Goal: Information Seeking & Learning: Learn about a topic

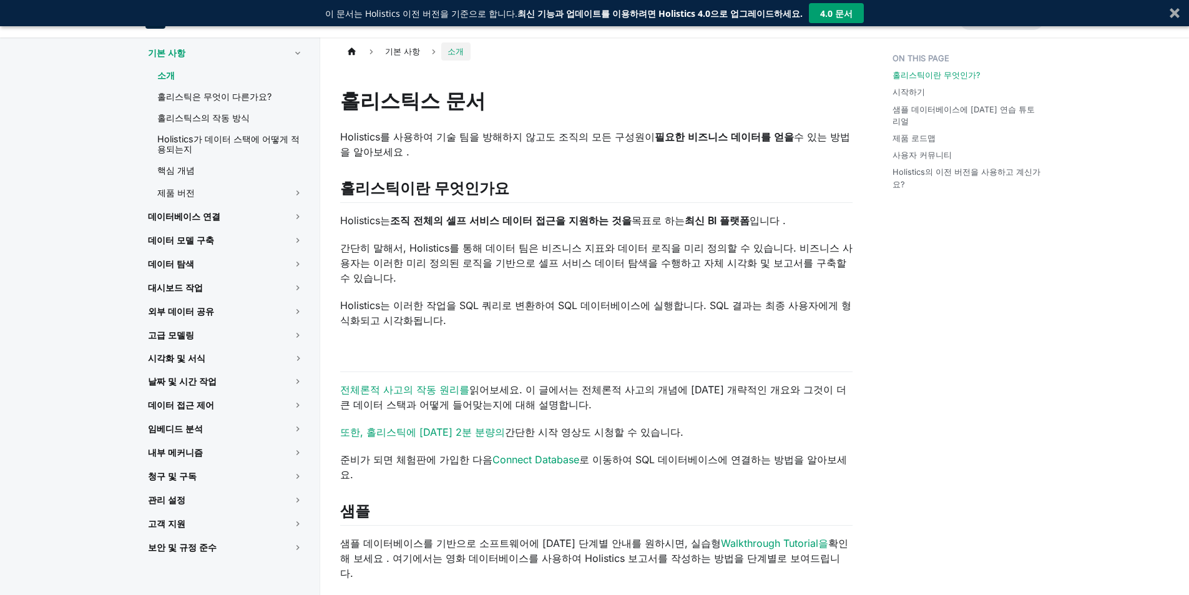
scroll to position [62, 0]
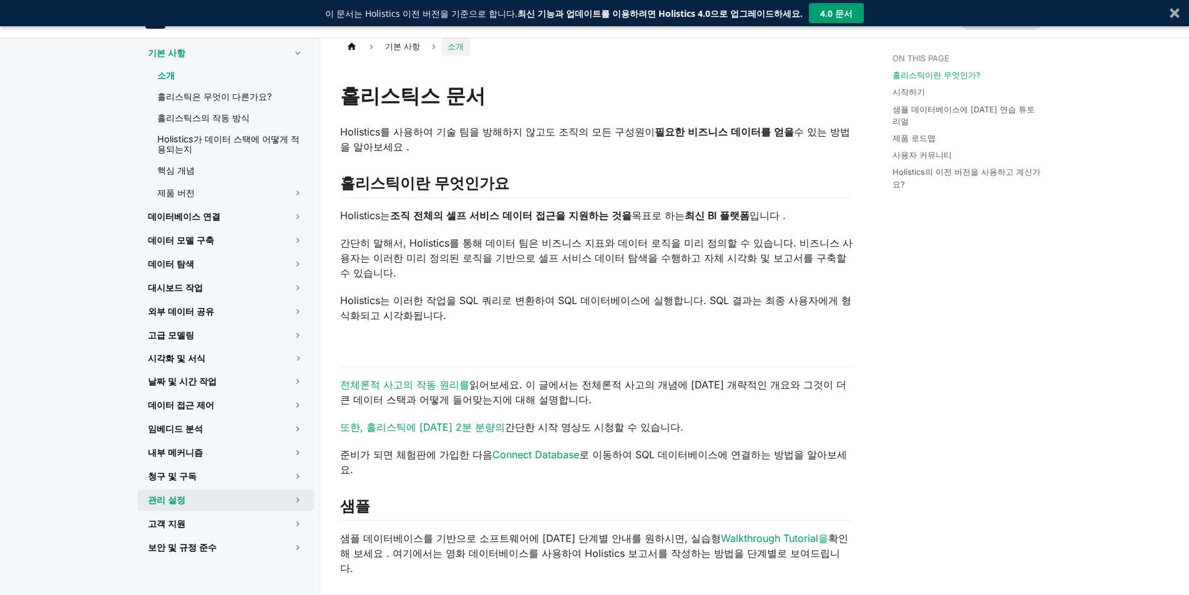
click at [207, 497] on link "관리 설정" at bounding box center [226, 499] width 176 height 21
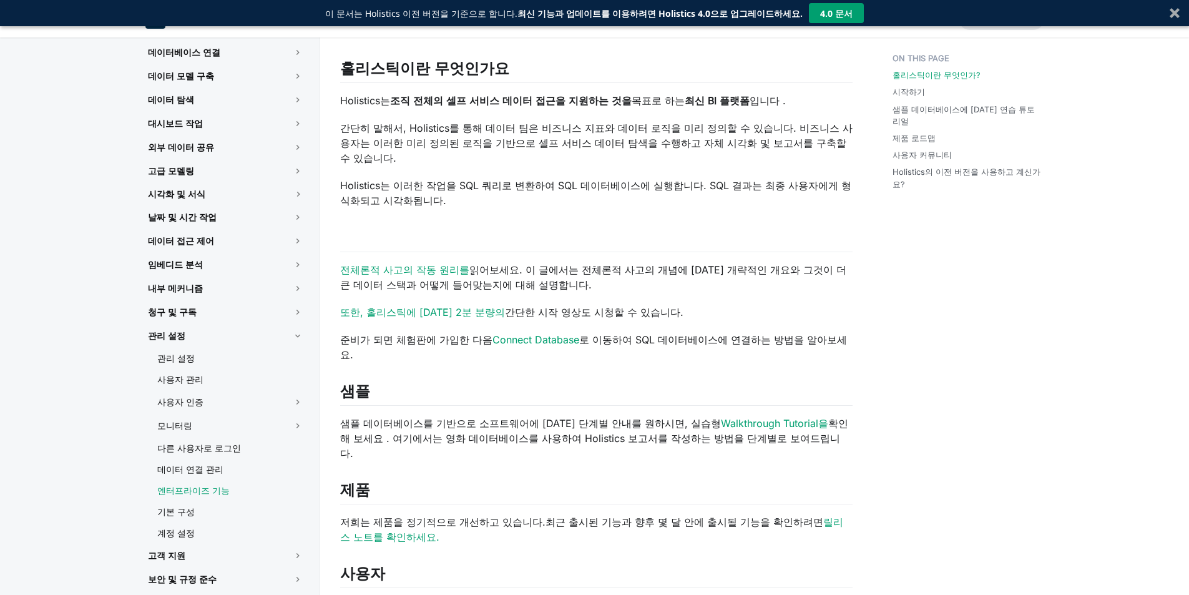
scroll to position [187, 0]
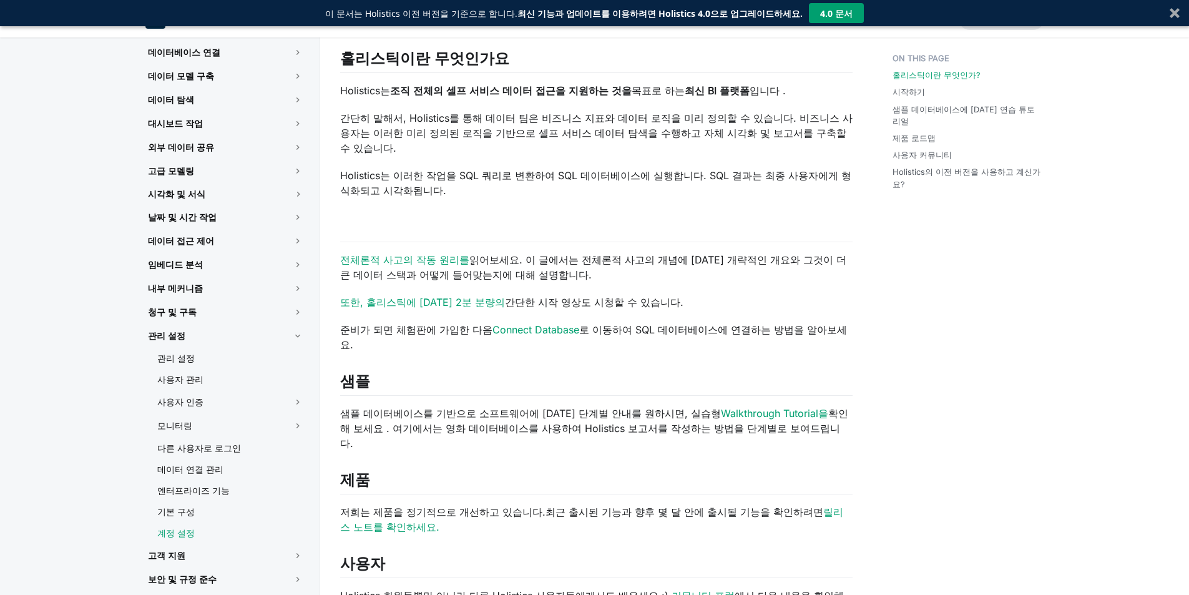
click at [182, 528] on font "계정 설정" at bounding box center [175, 532] width 37 height 11
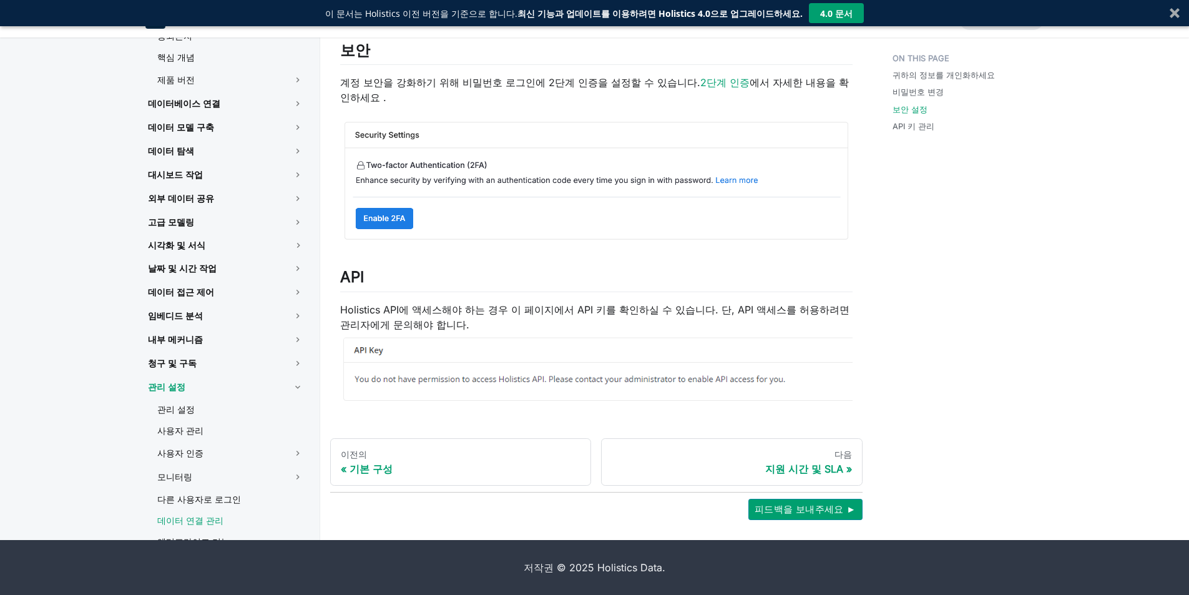
scroll to position [39, 0]
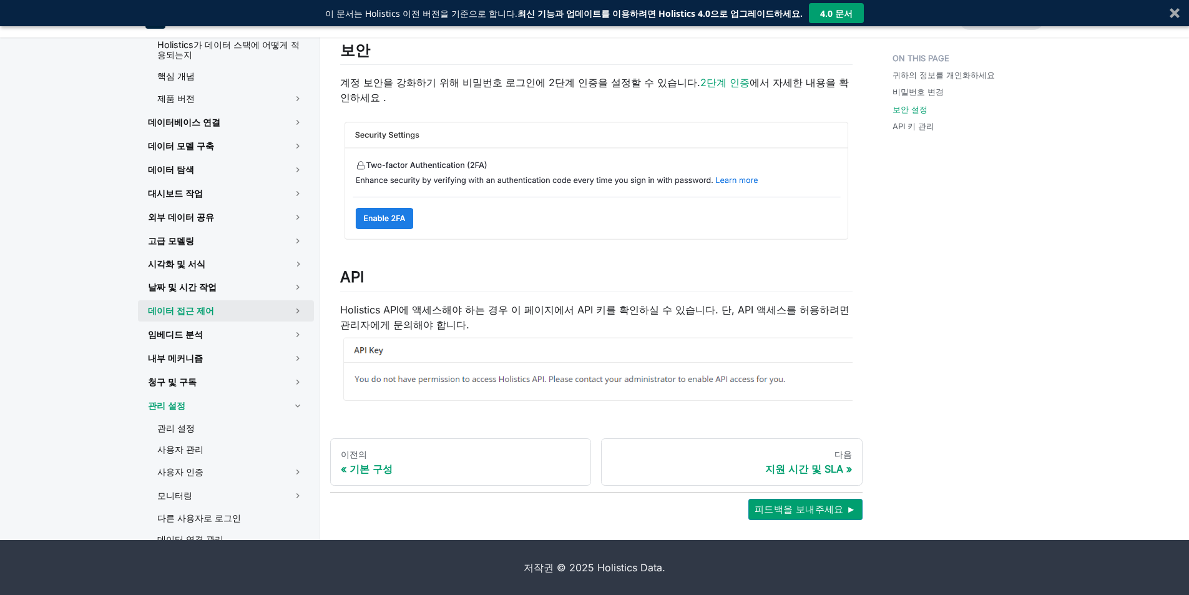
click at [200, 309] on font "데이터 접근 제어" at bounding box center [181, 310] width 66 height 11
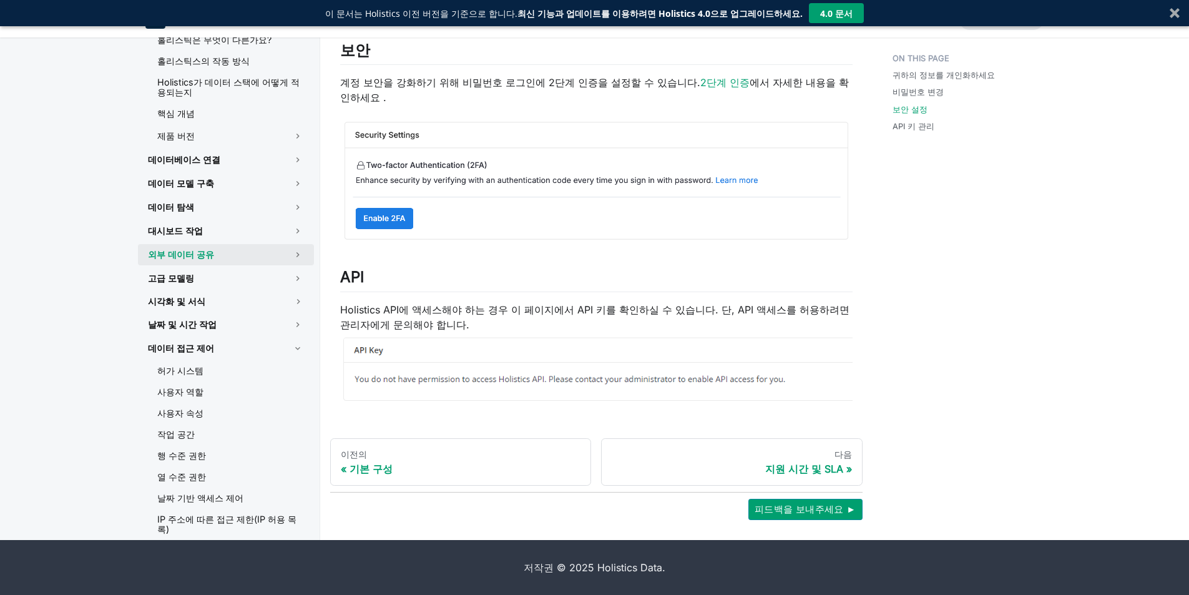
scroll to position [0, 0]
click at [210, 232] on link "대시보드 작업" at bounding box center [226, 232] width 176 height 21
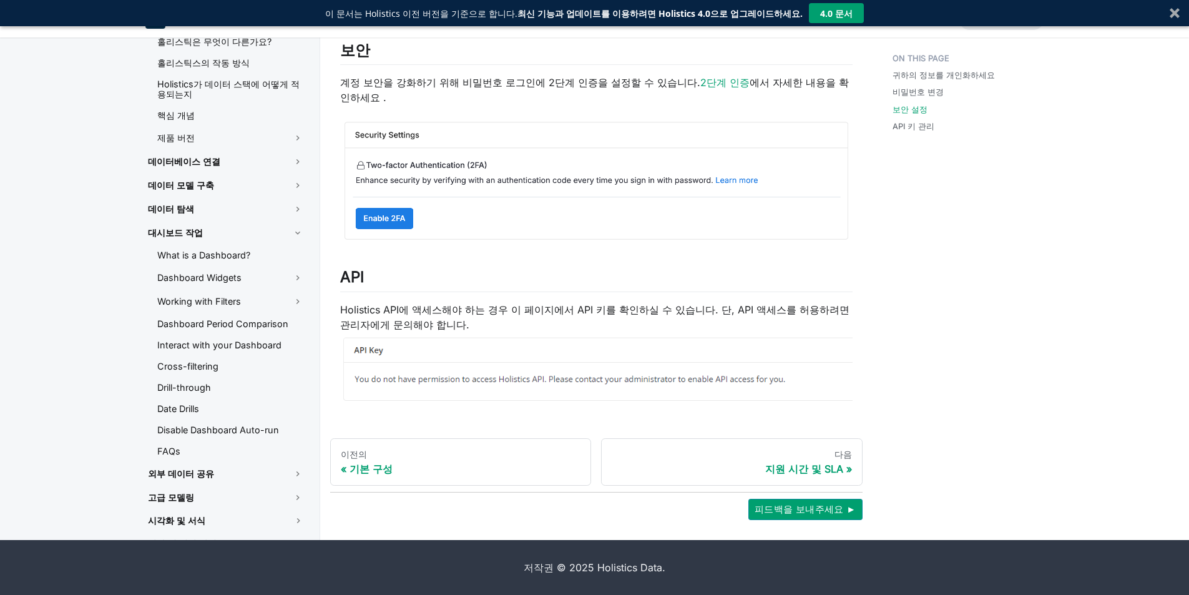
drag, startPoint x: 581, startPoint y: 243, endPoint x: 527, endPoint y: 232, distance: 55.4
drag, startPoint x: 527, startPoint y: 232, endPoint x: 504, endPoint y: 271, distance: 44.7
click at [245, 450] on link "자주 묻는 질문" at bounding box center [230, 451] width 167 height 19
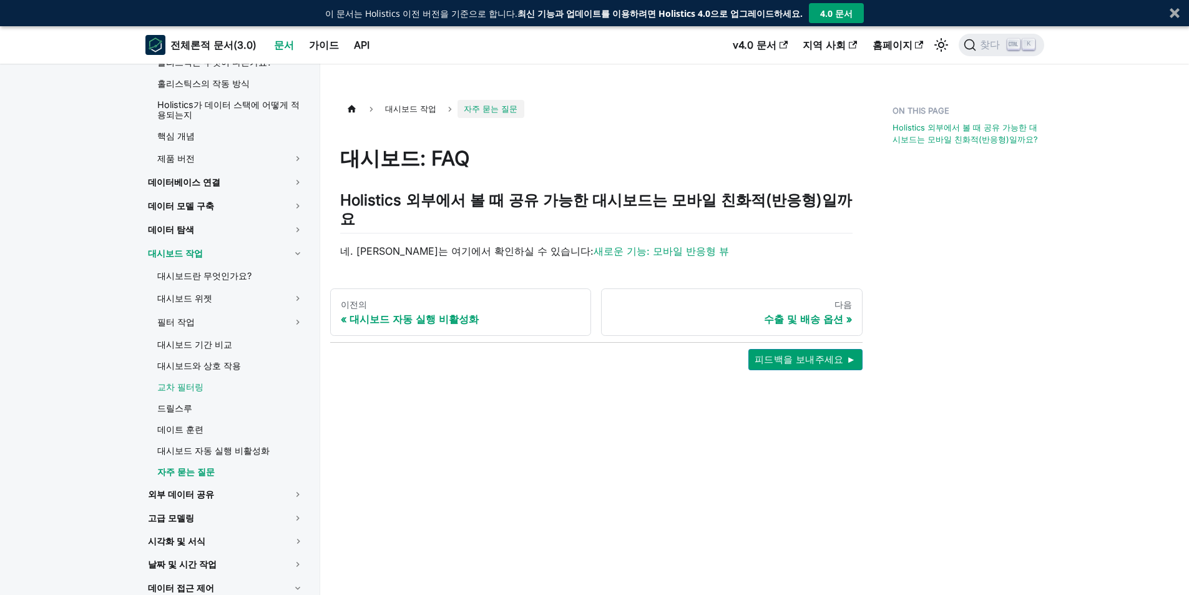
scroll to position [62, 0]
click at [776, 46] on font "v4.0 문서" at bounding box center [755, 45] width 44 height 12
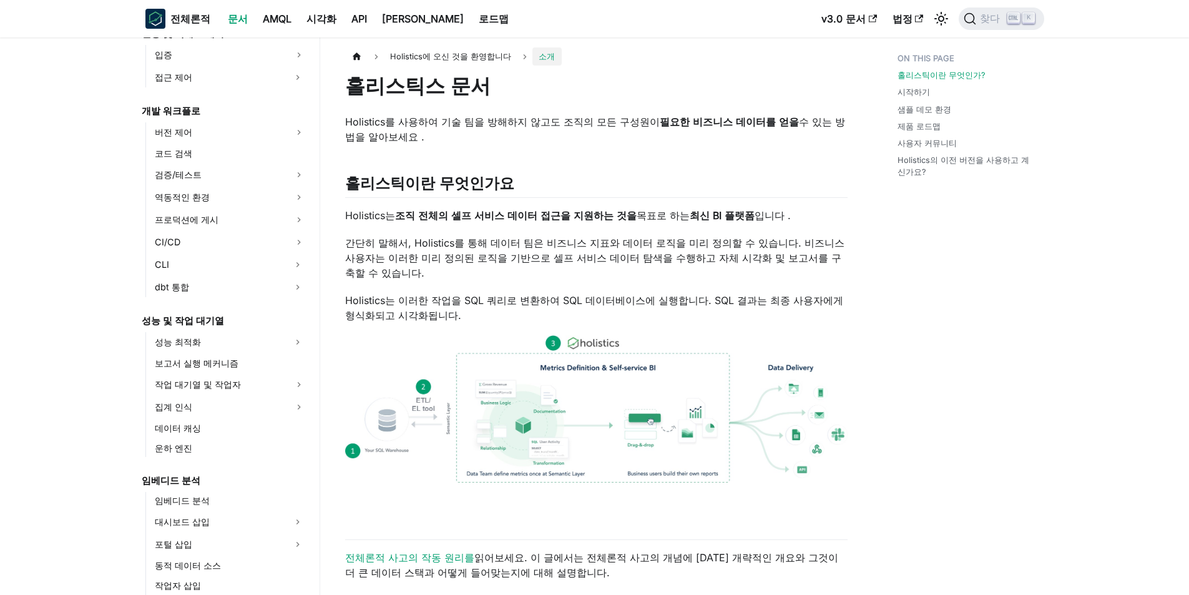
scroll to position [811, 0]
